Goal: Transaction & Acquisition: Purchase product/service

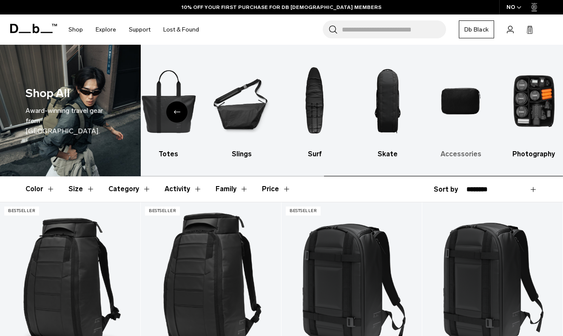
click at [460, 96] on img "9 / 10" at bounding box center [461, 100] width 58 height 87
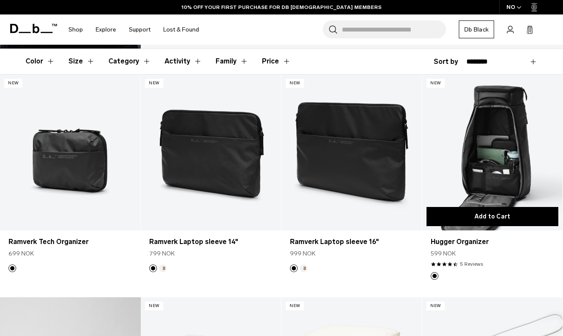
scroll to position [133, 0]
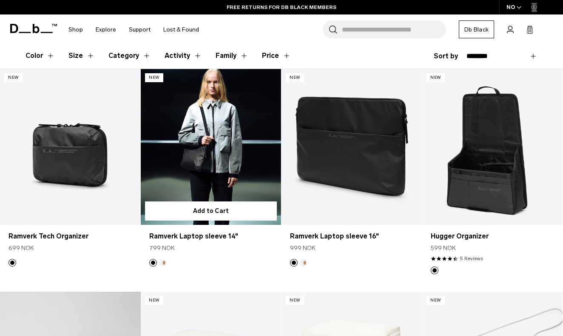
click at [219, 147] on link "Ramverk Laptop sleeve 14" at bounding box center [211, 147] width 140 height 156
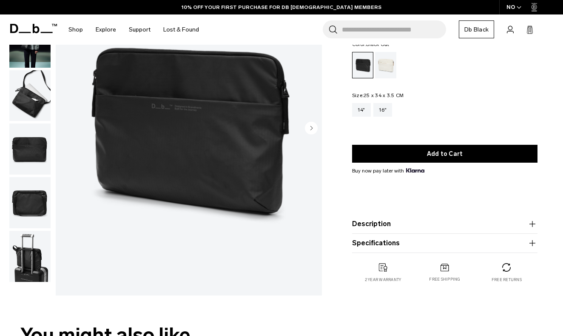
scroll to position [80, 0]
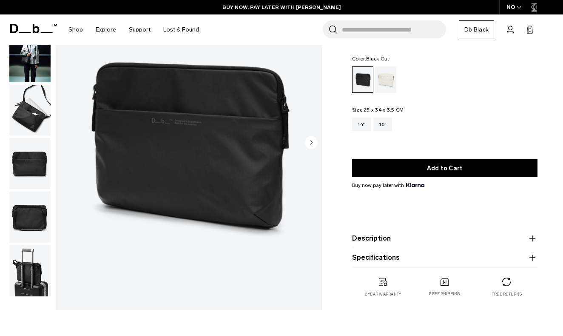
click at [461, 80] on ul at bounding box center [444, 79] width 185 height 26
click at [314, 143] on circle "Next slide" at bounding box center [311, 142] width 13 height 13
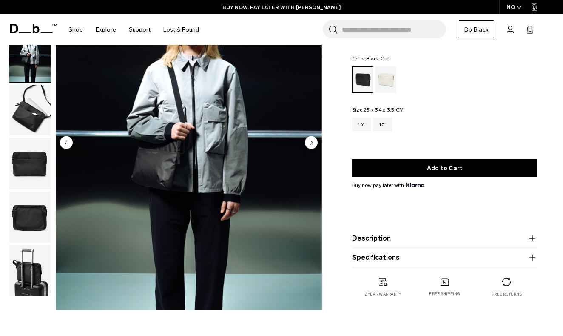
click at [314, 143] on circle "Next slide" at bounding box center [311, 142] width 13 height 13
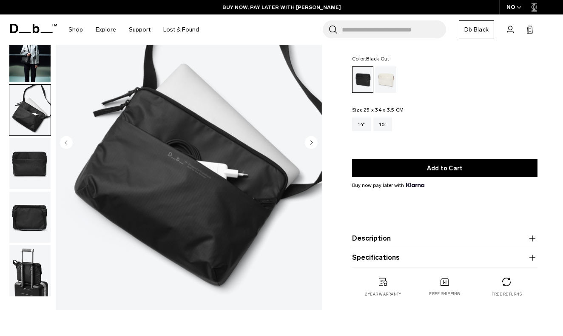
click at [311, 148] on circle "Next slide" at bounding box center [311, 142] width 13 height 13
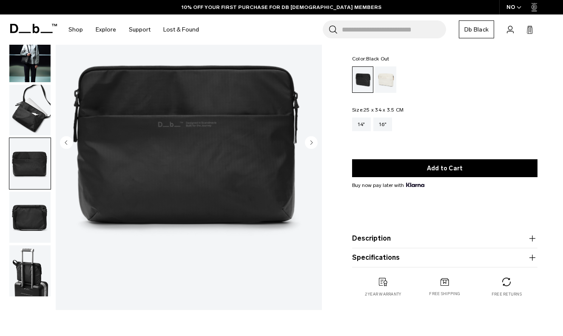
click at [311, 148] on circle "Next slide" at bounding box center [311, 142] width 13 height 13
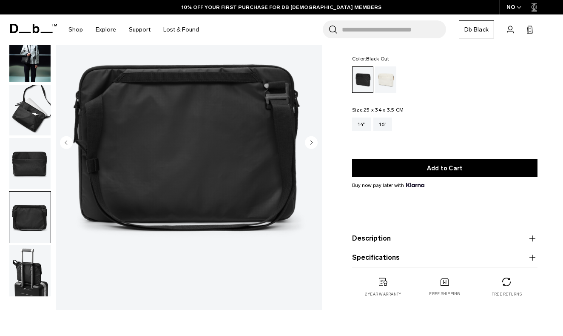
click at [311, 148] on circle "Next slide" at bounding box center [311, 142] width 13 height 13
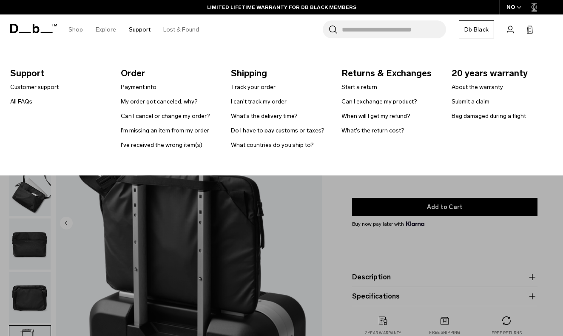
scroll to position [0, 0]
